Goal: Find contact information: Find contact information

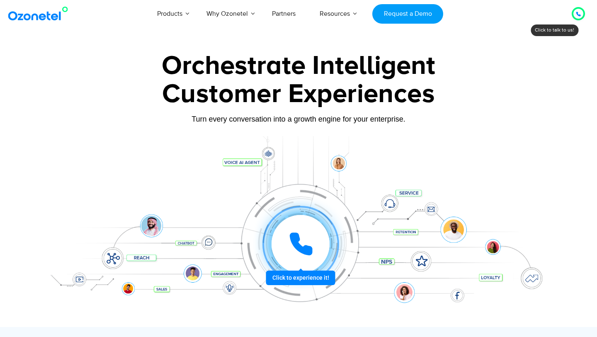
click at [578, 18] on div at bounding box center [578, 14] width 5 height 10
click at [574, 17] on div at bounding box center [578, 14] width 10 height 10
click at [575, 17] on div at bounding box center [578, 14] width 10 height 10
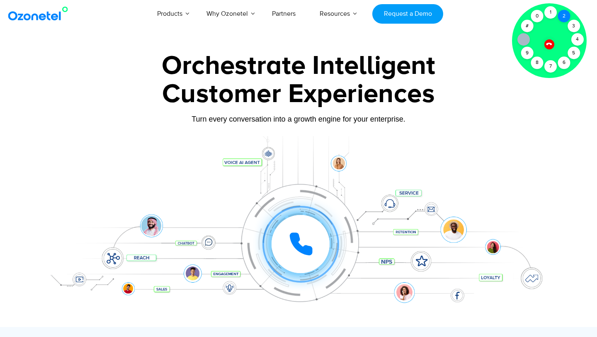
click at [563, 20] on div "2" at bounding box center [564, 16] width 12 height 12
click at [549, 15] on div "1" at bounding box center [550, 12] width 12 height 12
click at [555, 12] on div "1" at bounding box center [550, 12] width 12 height 12
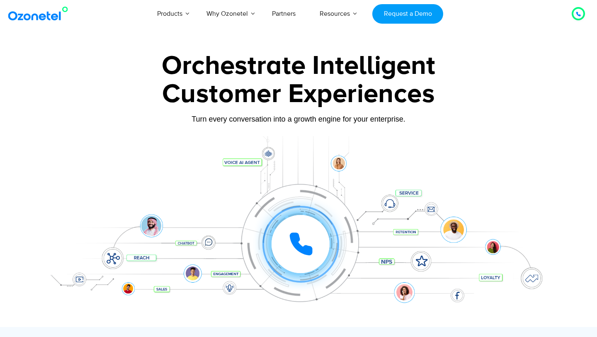
click at [580, 11] on div at bounding box center [578, 14] width 5 height 10
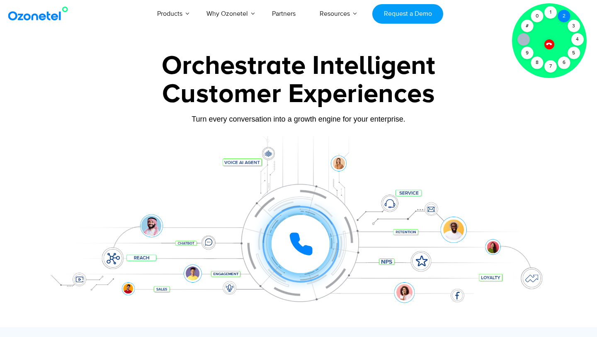
click at [564, 15] on div "2" at bounding box center [564, 16] width 12 height 12
click at [546, 14] on div "1" at bounding box center [550, 12] width 12 height 12
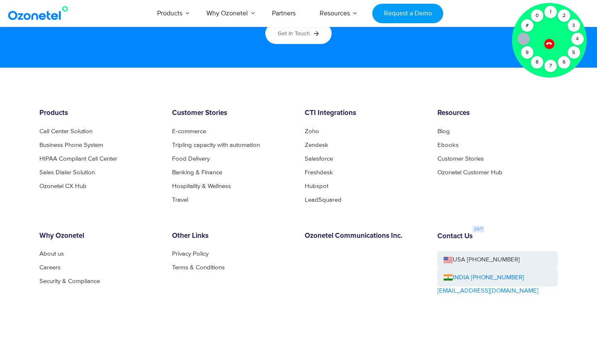
scroll to position [4539, 0]
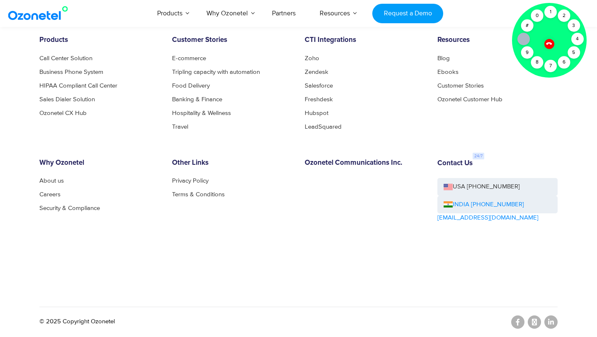
drag, startPoint x: 520, startPoint y: 200, endPoint x: 470, endPoint y: 204, distance: 50.7
click at [470, 204] on div "INDIA [PHONE_NUMBER]" at bounding box center [497, 205] width 120 height 18
copy link "[PHONE_NUMBER]"
click at [549, 9] on div "1" at bounding box center [550, 12] width 12 height 12
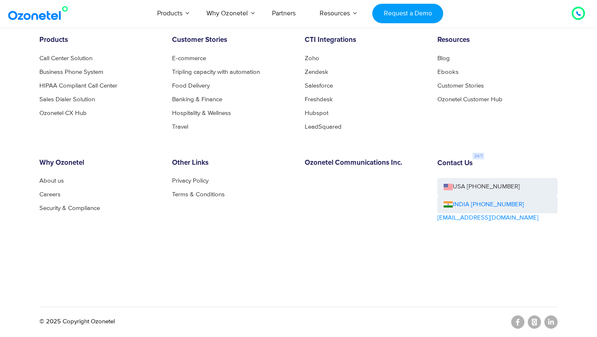
click at [576, 13] on icon at bounding box center [578, 13] width 5 height 5
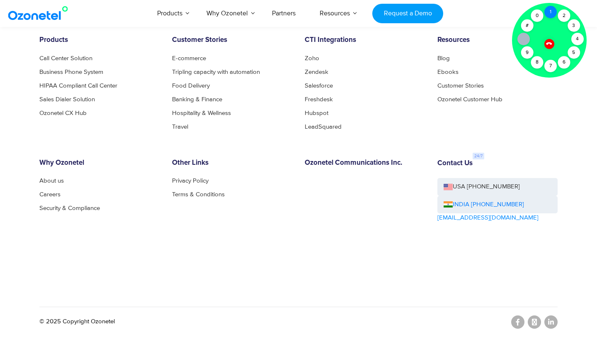
click at [550, 15] on div "1" at bounding box center [550, 12] width 12 height 12
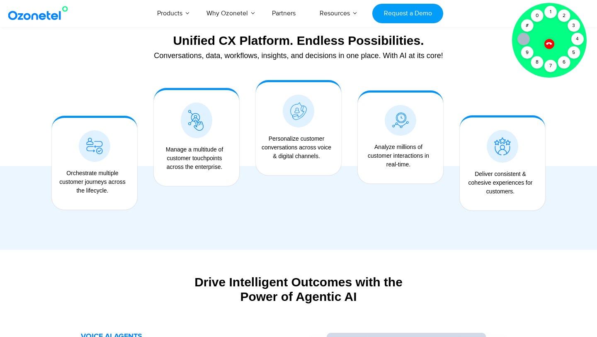
scroll to position [0, 0]
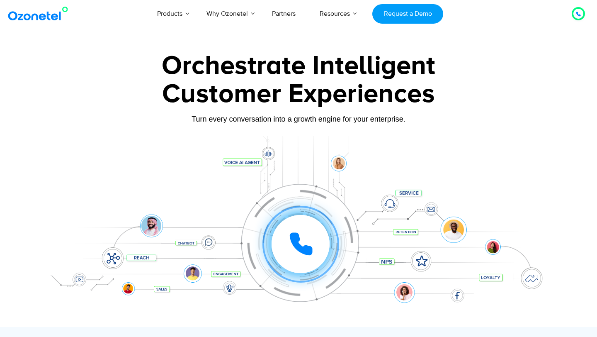
click at [576, 17] on div at bounding box center [578, 14] width 10 height 10
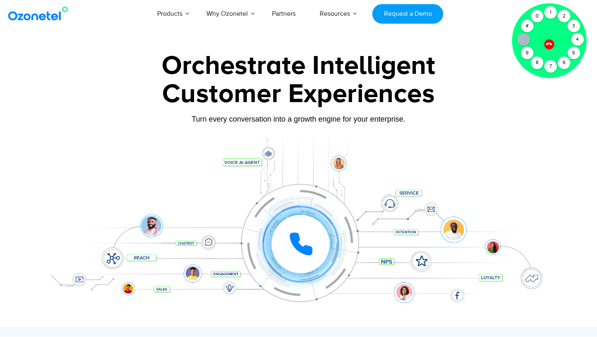
click at [486, 190] on div "Click to experience it! Call in progress... 1 2 3 4 5 6 7 8 9 # 0" at bounding box center [298, 227] width 518 height 141
click at [550, 46] on div at bounding box center [549, 44] width 10 height 10
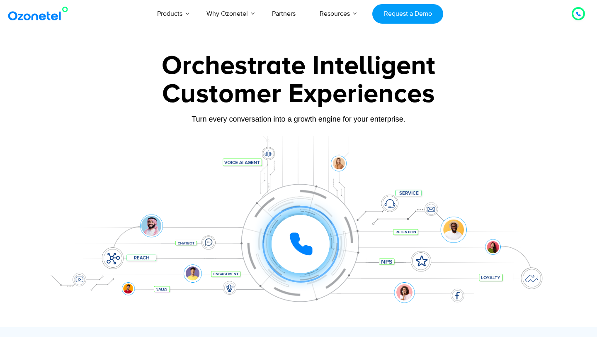
click at [576, 15] on div at bounding box center [578, 14] width 10 height 10
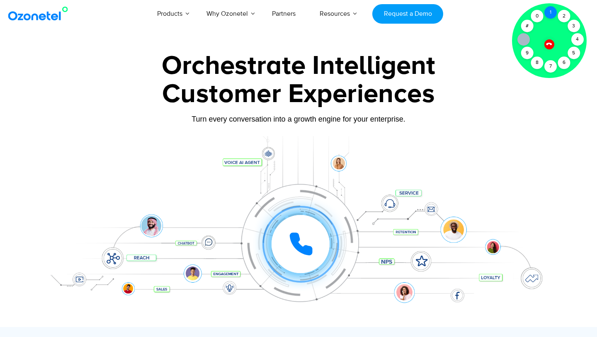
click at [547, 14] on div "1" at bounding box center [550, 12] width 12 height 12
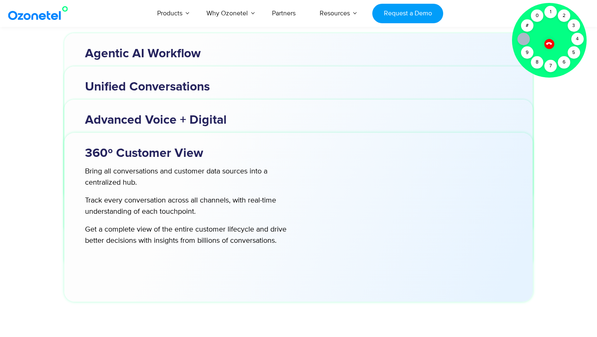
scroll to position [2706, 0]
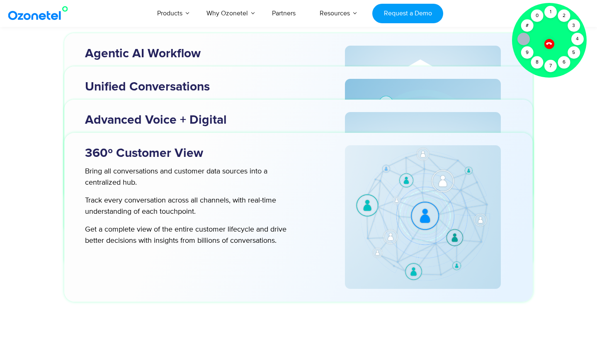
click at [545, 41] on div at bounding box center [549, 44] width 10 height 10
